Goal: Navigation & Orientation: Find specific page/section

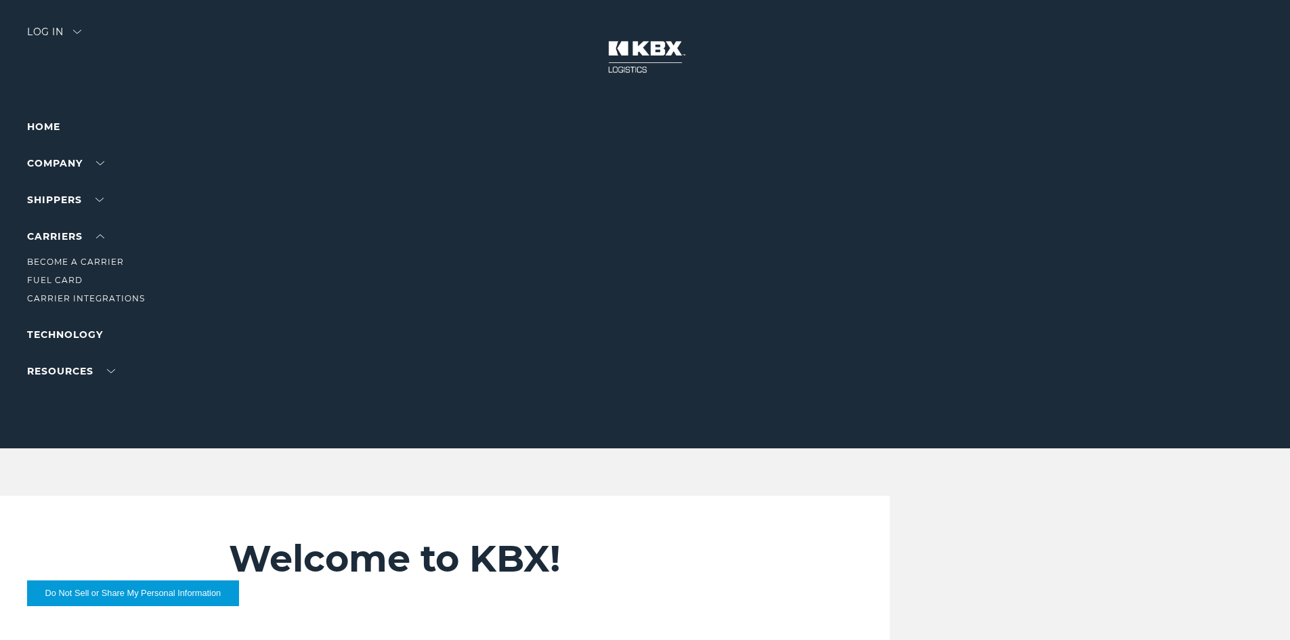
click at [87, 242] on li "Carriers Become a Carrier Fuel Card Carrier Integrations" at bounding box center [86, 267] width 118 height 78
click at [92, 237] on link "Carriers" at bounding box center [65, 236] width 77 height 12
click at [93, 259] on link "Become a Carrier" at bounding box center [75, 262] width 97 height 10
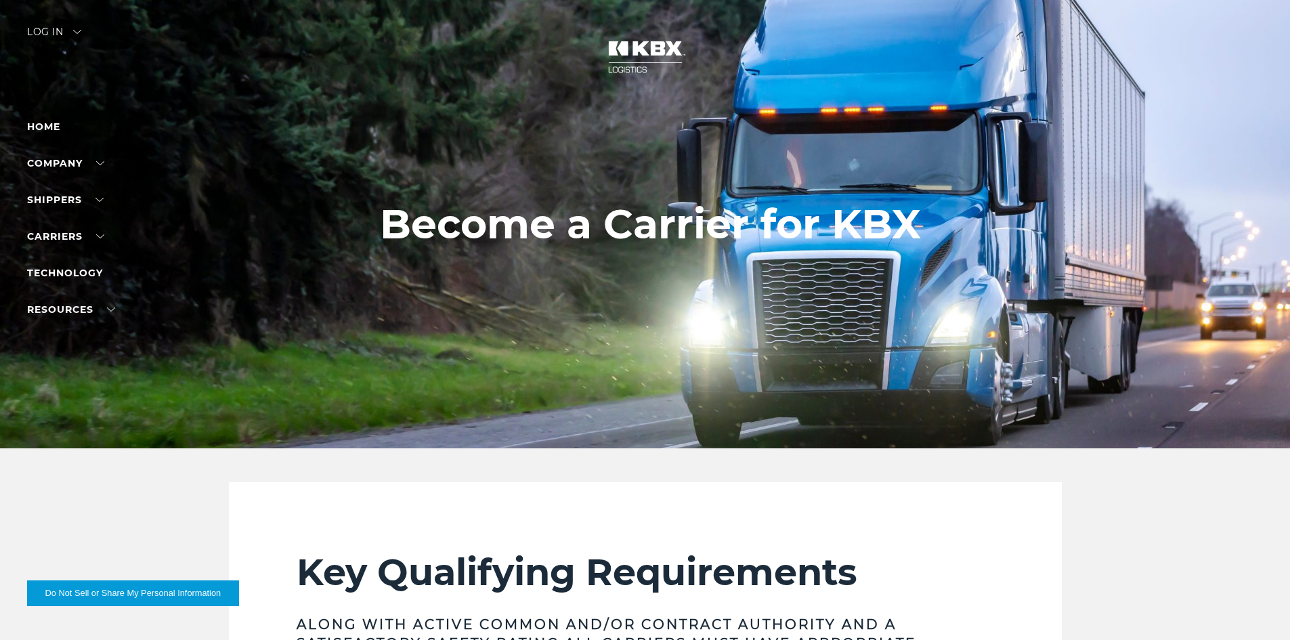
click at [643, 57] on img at bounding box center [646, 57] width 102 height 60
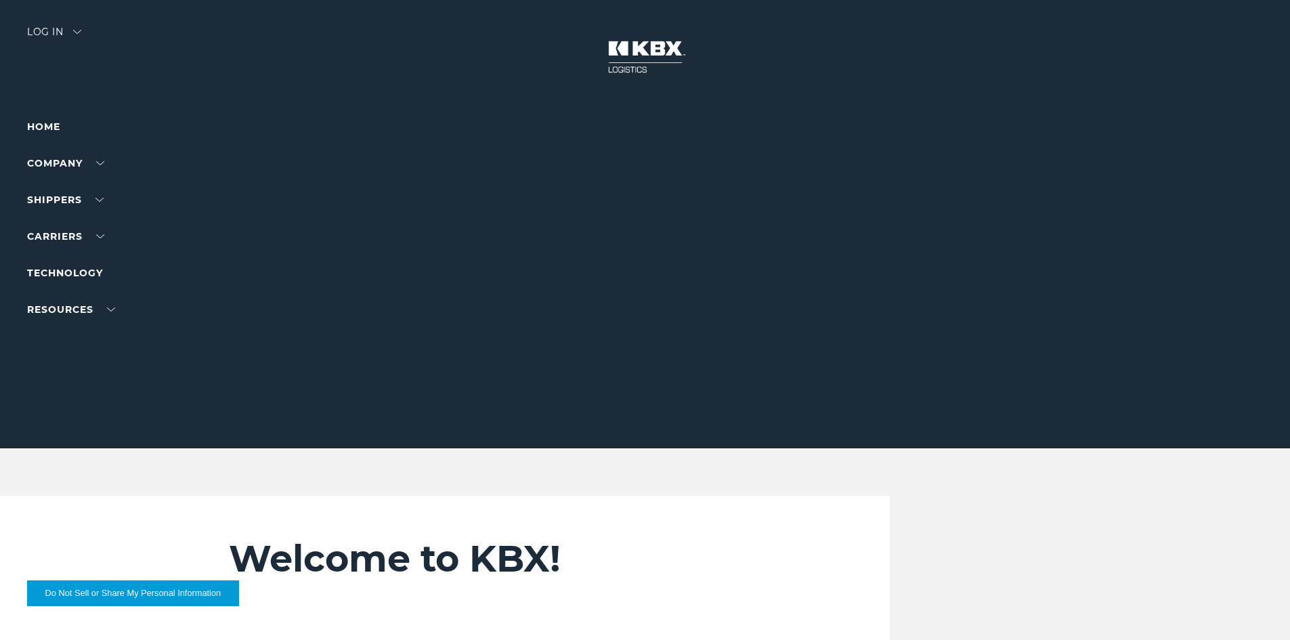
click at [62, 35] on div "Log in" at bounding box center [54, 37] width 54 height 20
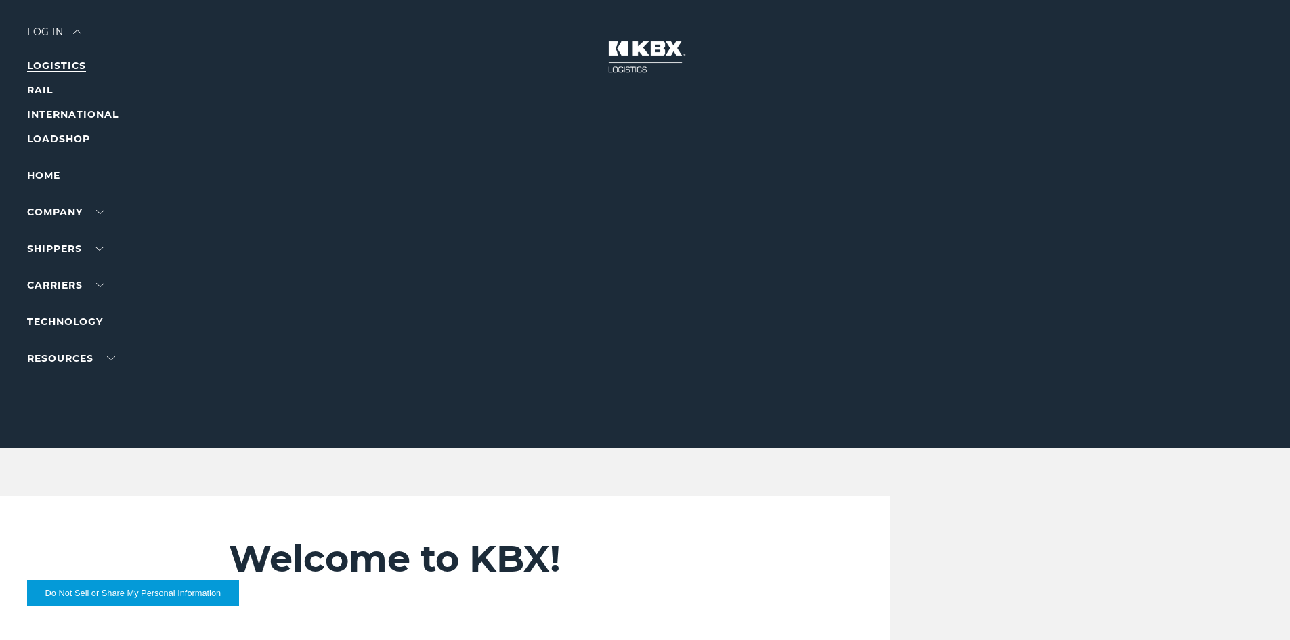
click at [64, 64] on link "LOGISTICS" at bounding box center [56, 66] width 59 height 12
